Goal: Task Accomplishment & Management: Use online tool/utility

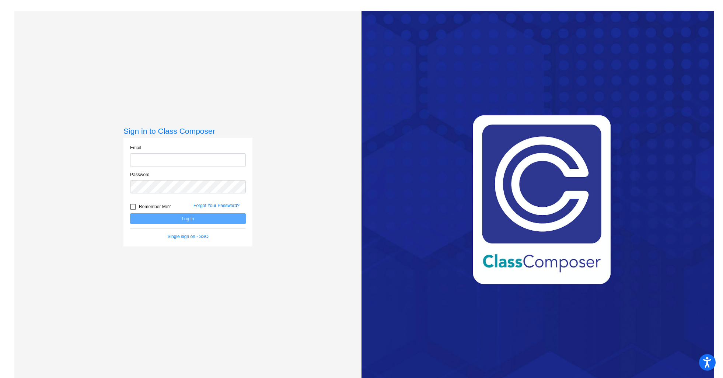
type input "[PERSON_NAME][EMAIL_ADDRESS][DOMAIN_NAME]"
click at [222, 217] on button "Log In" at bounding box center [188, 218] width 116 height 11
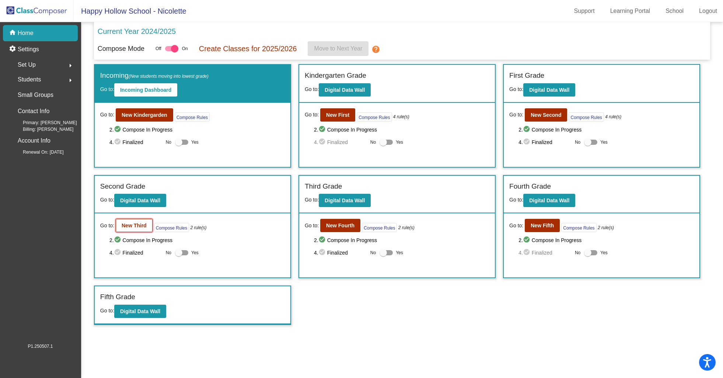
click at [145, 223] on b "New Third" at bounding box center [134, 226] width 25 height 6
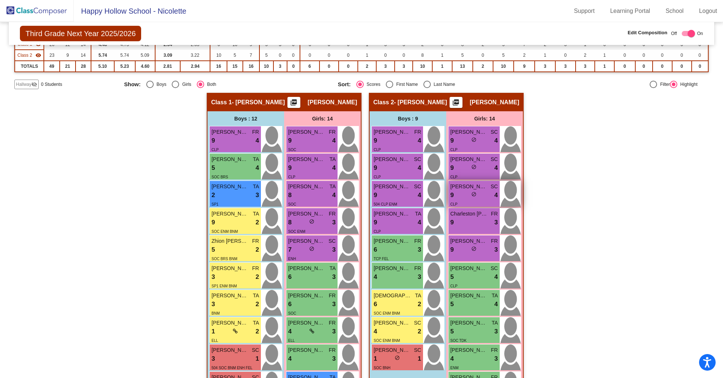
scroll to position [96, 0]
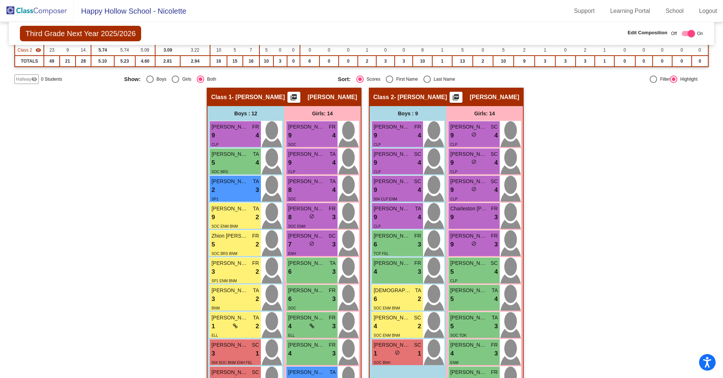
click at [36, 13] on img at bounding box center [37, 11] width 74 height 22
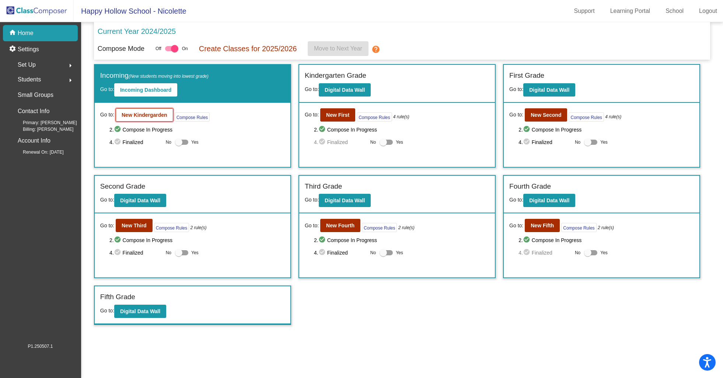
click at [149, 121] on button "New Kindergarden" at bounding box center [144, 114] width 57 height 13
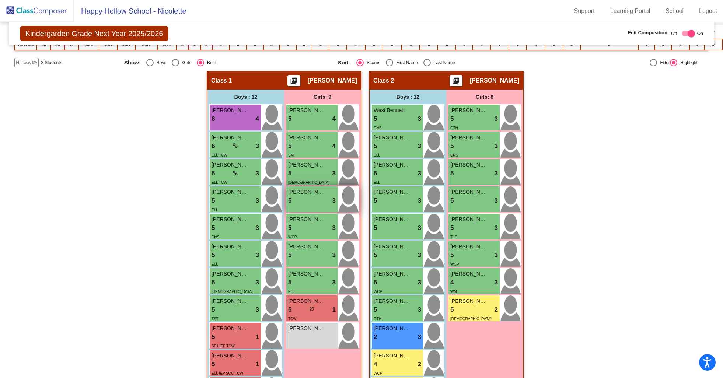
scroll to position [129, 0]
